Goal: Transaction & Acquisition: Book appointment/travel/reservation

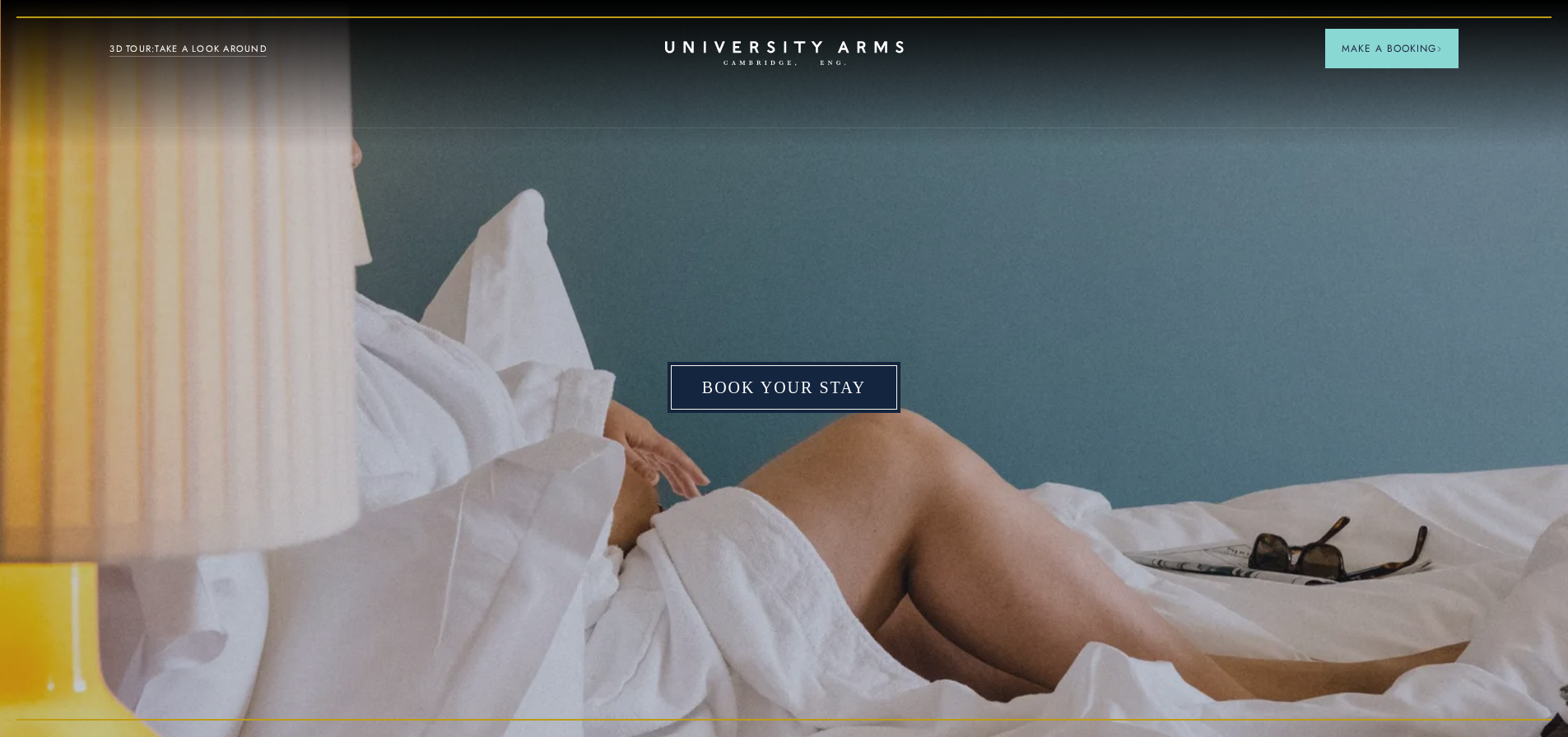
click at [813, 377] on link "Book your stay" at bounding box center [784, 387] width 233 height 51
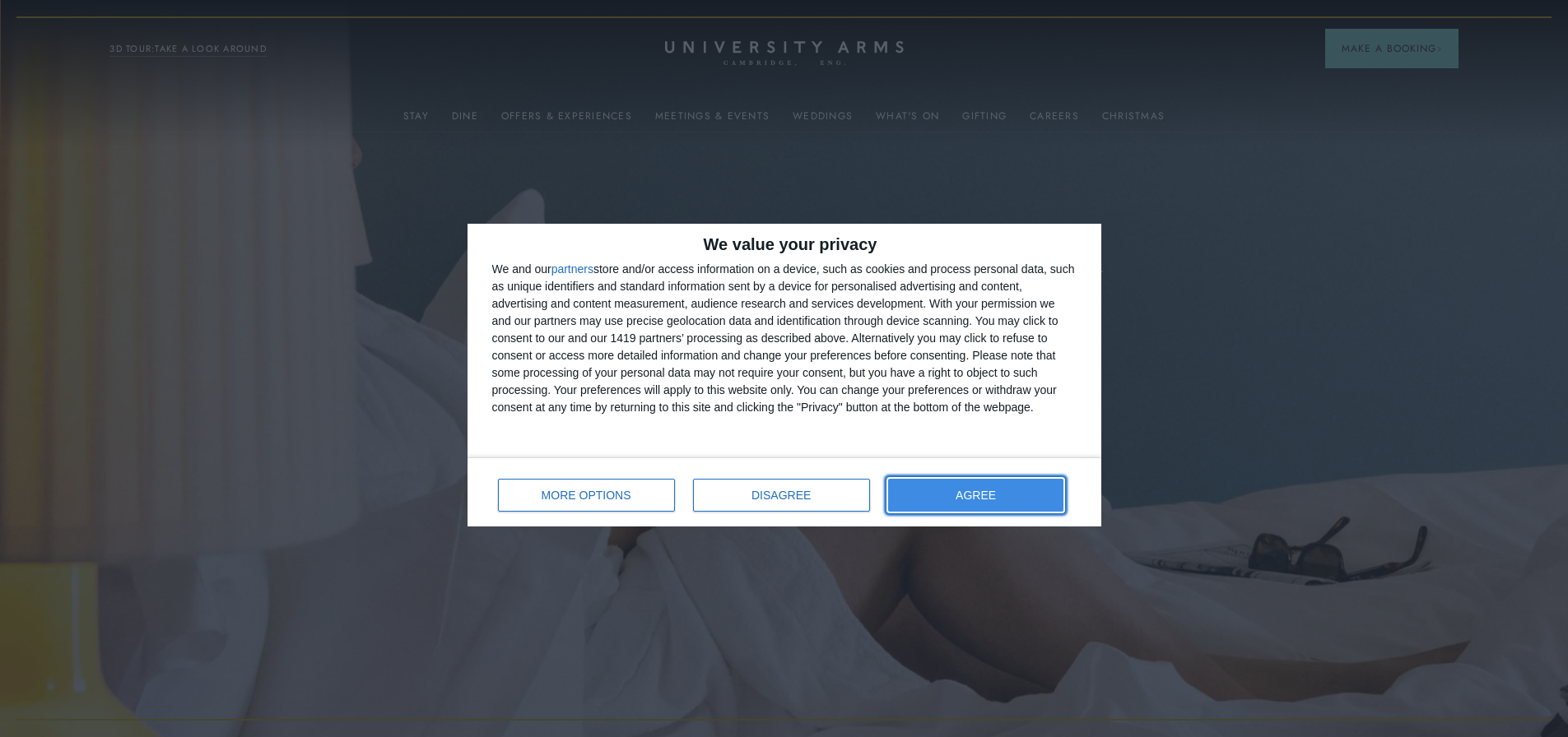
click at [979, 488] on button "AGREE" at bounding box center [976, 495] width 176 height 33
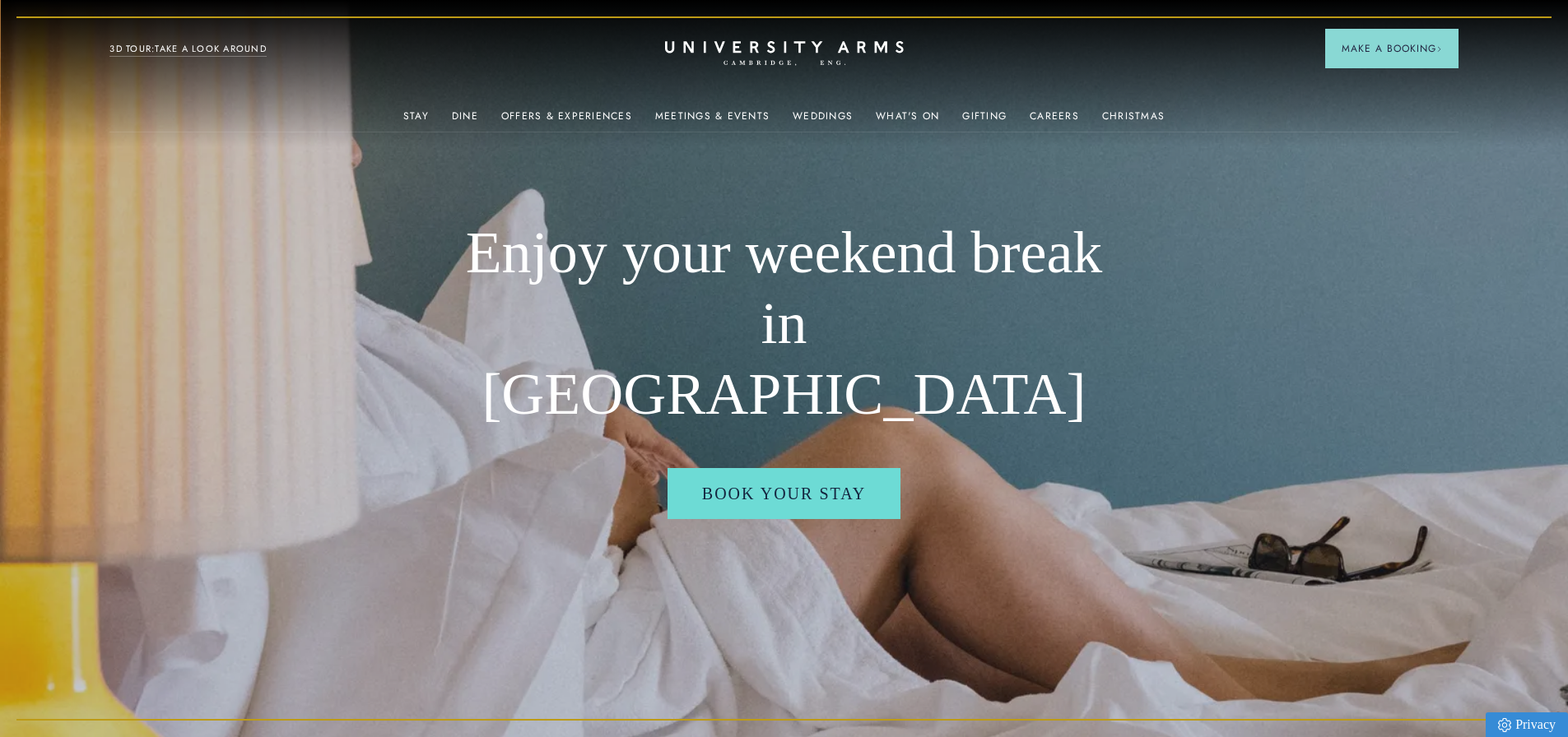
click at [979, 488] on div "Book your stay" at bounding box center [784, 503] width 685 height 70
click at [584, 110] on link "Offers & Experiences" at bounding box center [566, 121] width 131 height 21
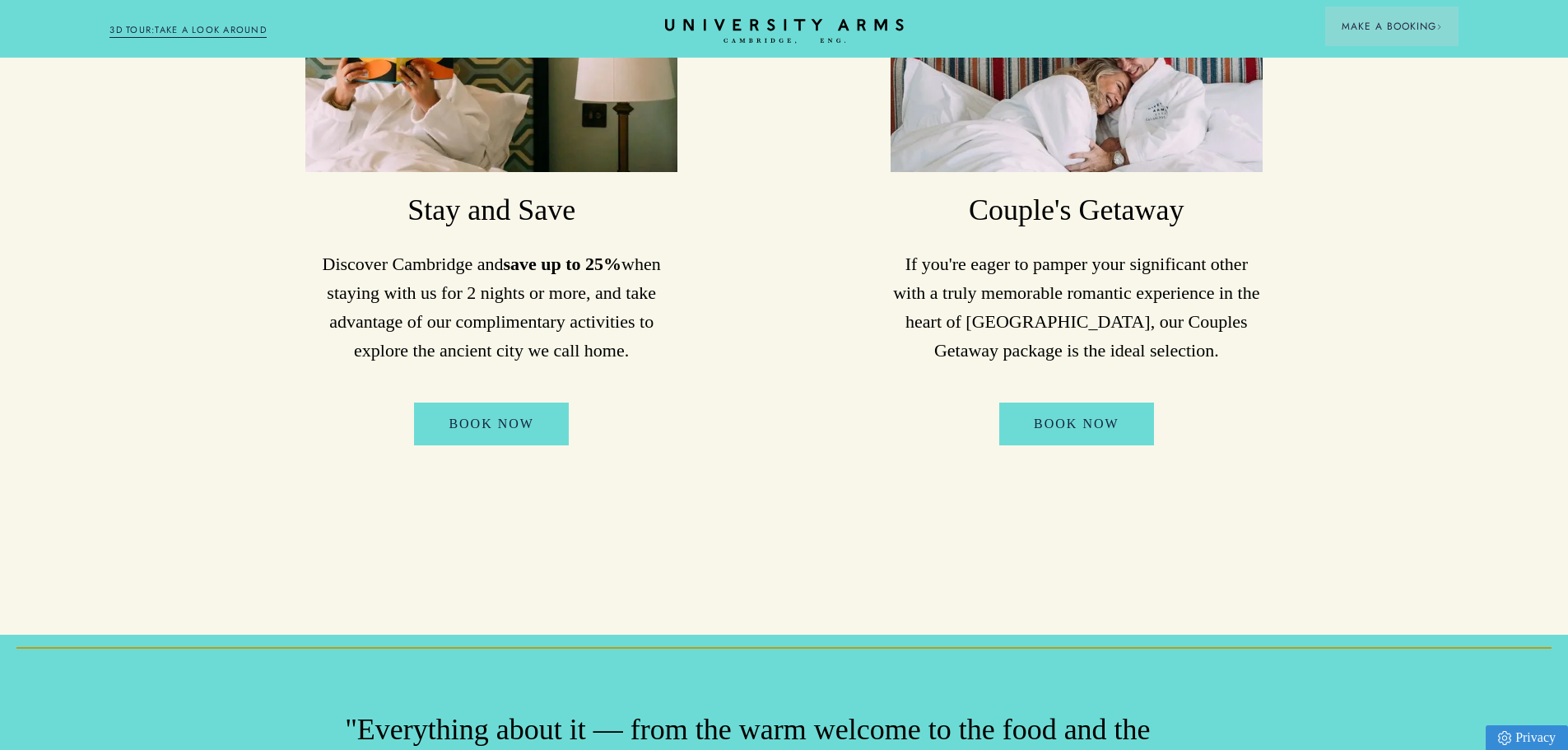
scroll to position [1114, 0]
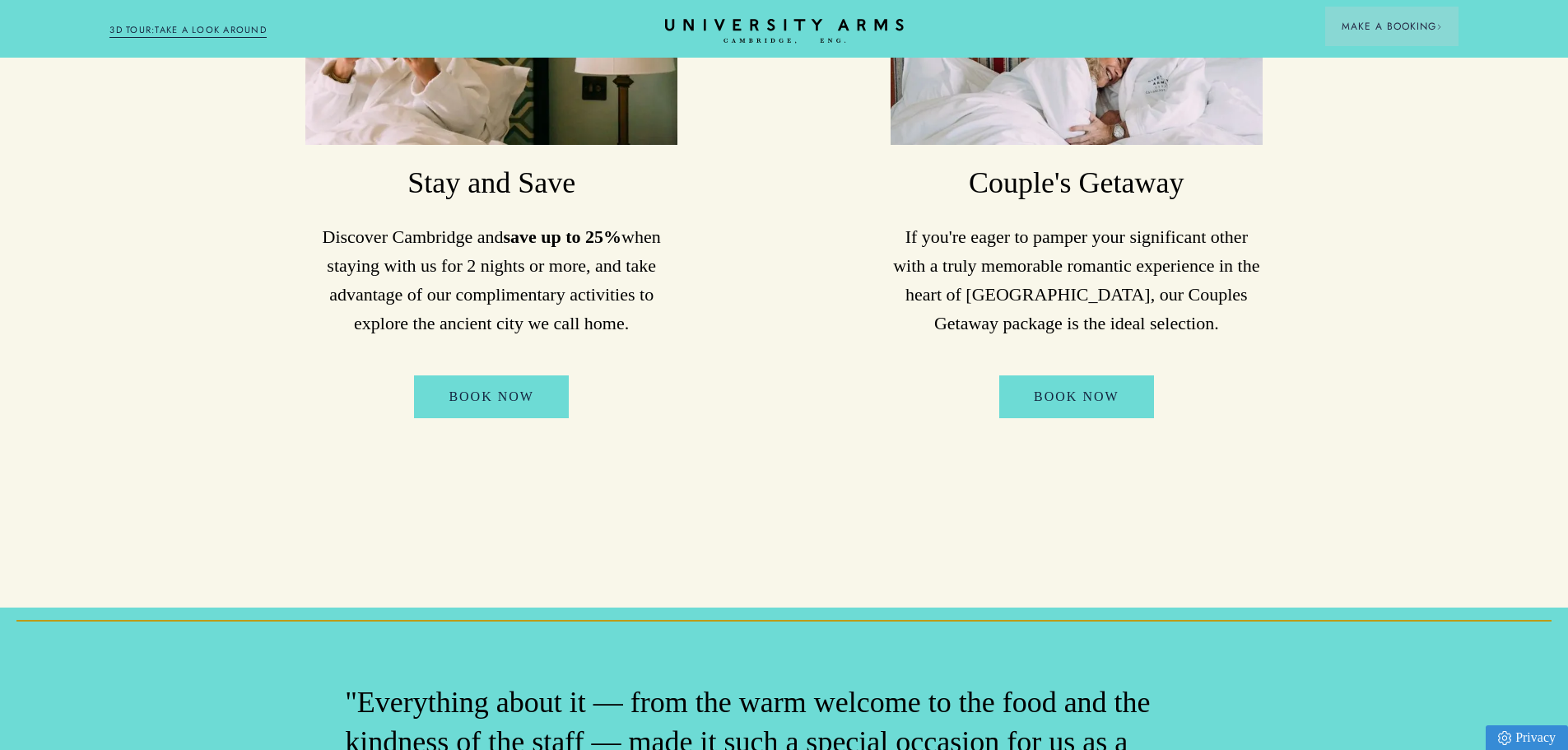
scroll to position [1141, 0]
click at [499, 376] on link "Book Now" at bounding box center [492, 397] width 155 height 43
click at [528, 376] on link "Book Now" at bounding box center [492, 397] width 155 height 43
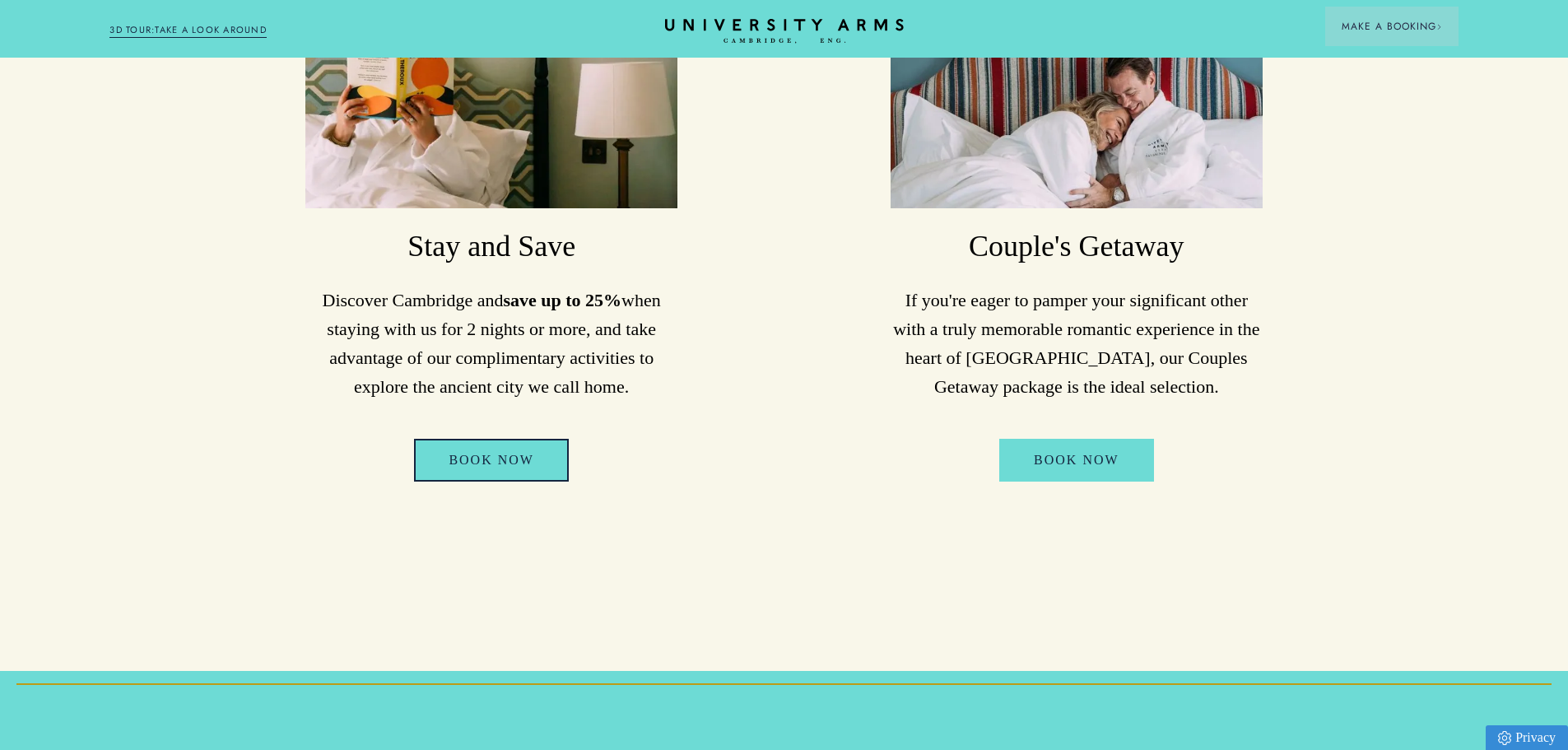
scroll to position [1081, 0]
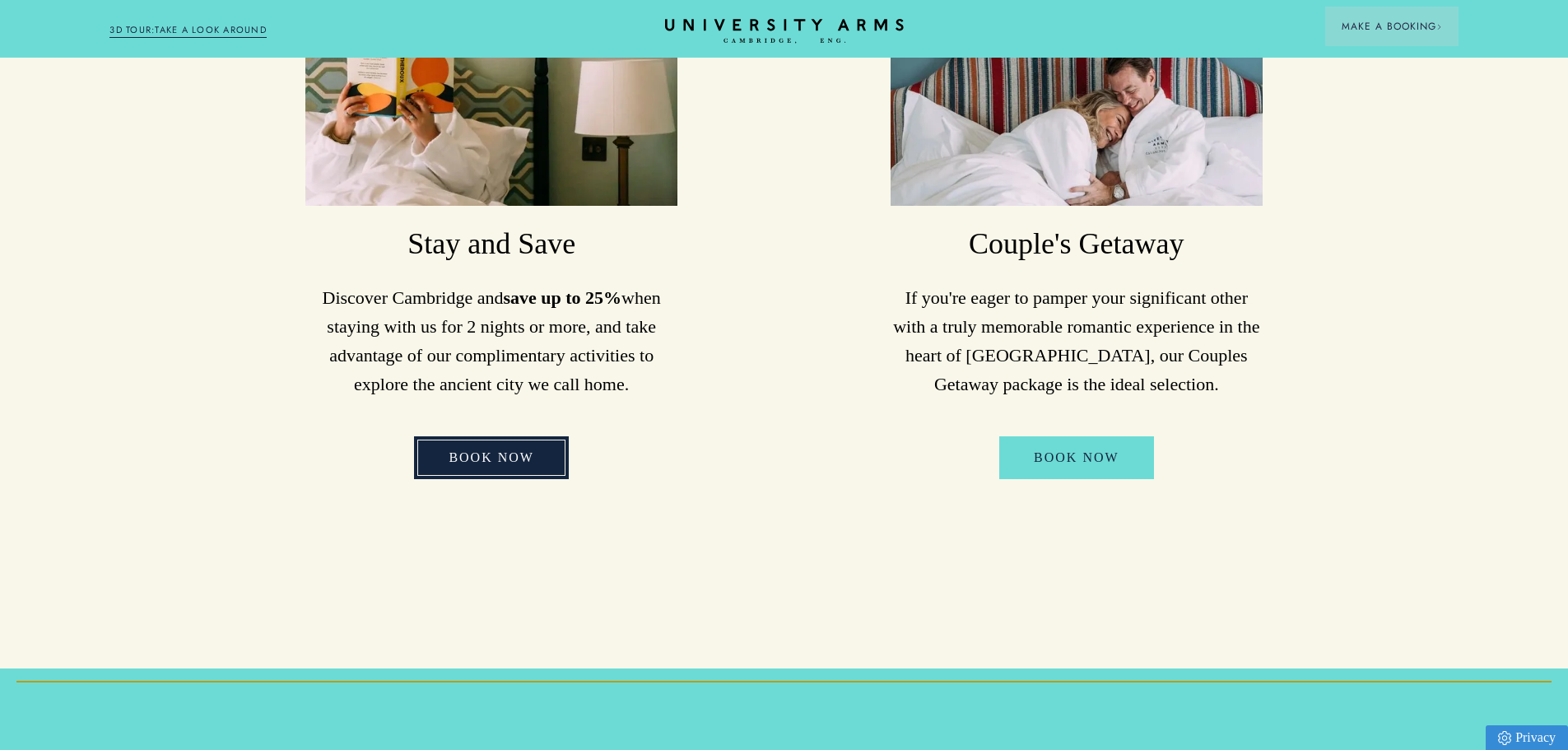
click at [506, 436] on link "Book Now" at bounding box center [492, 458] width 155 height 43
